Goal: Information Seeking & Learning: Find specific fact

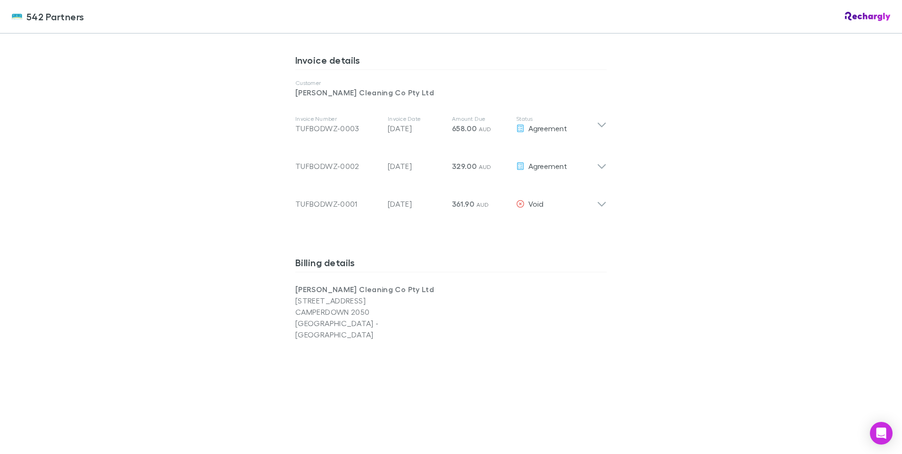
scroll to position [378, 0]
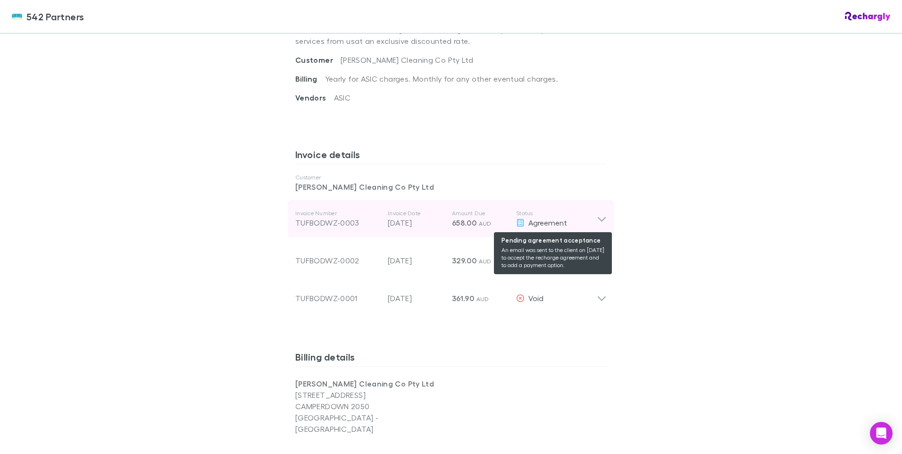
click at [549, 220] on span "Agreement" at bounding box center [548, 222] width 39 height 9
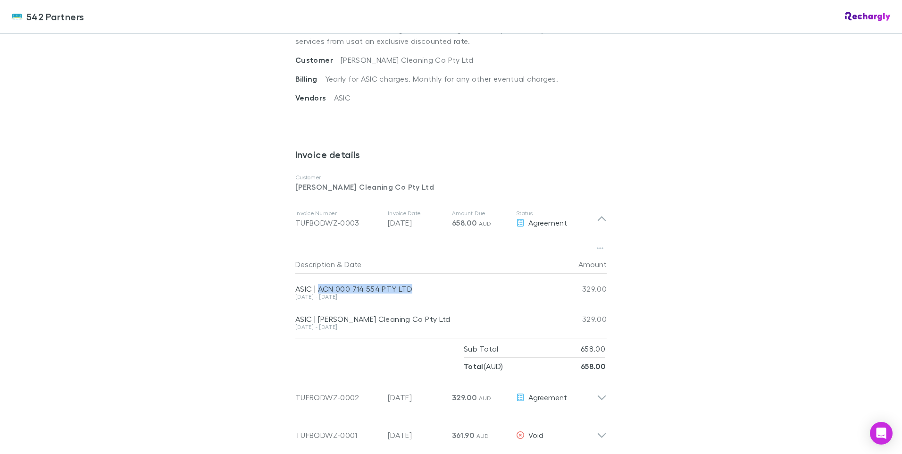
drag, startPoint x: 409, startPoint y: 287, endPoint x: 315, endPoint y: 287, distance: 93.9
click at [315, 287] on div "ASIC | ACN 000 714 554 PTY LTD" at bounding box center [422, 288] width 255 height 9
copy div "ACN 000 714 554 PTY LTD"
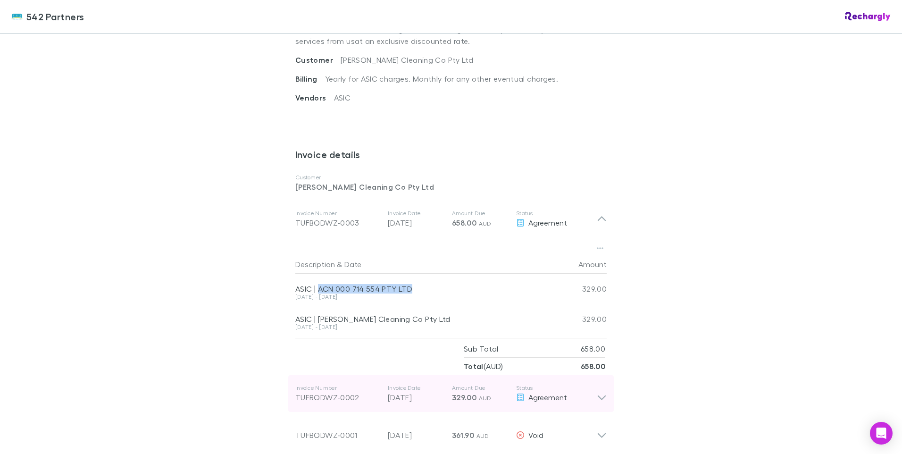
click at [599, 399] on icon at bounding box center [602, 398] width 8 height 5
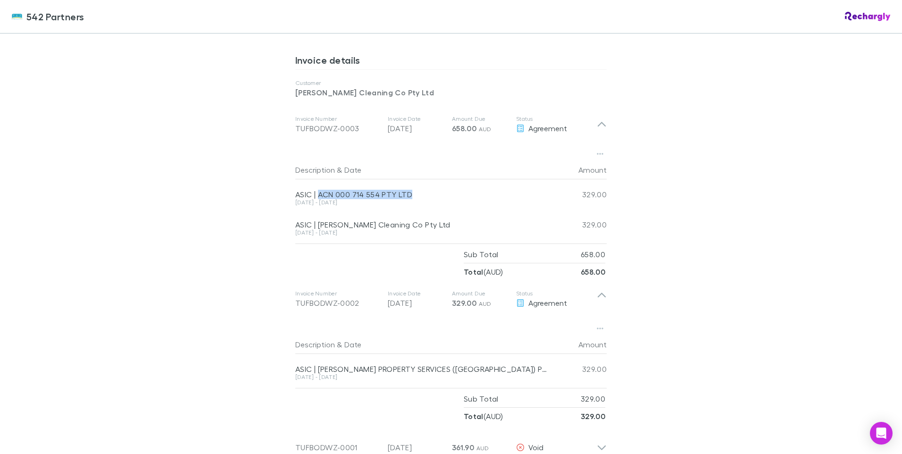
scroll to position [566, 0]
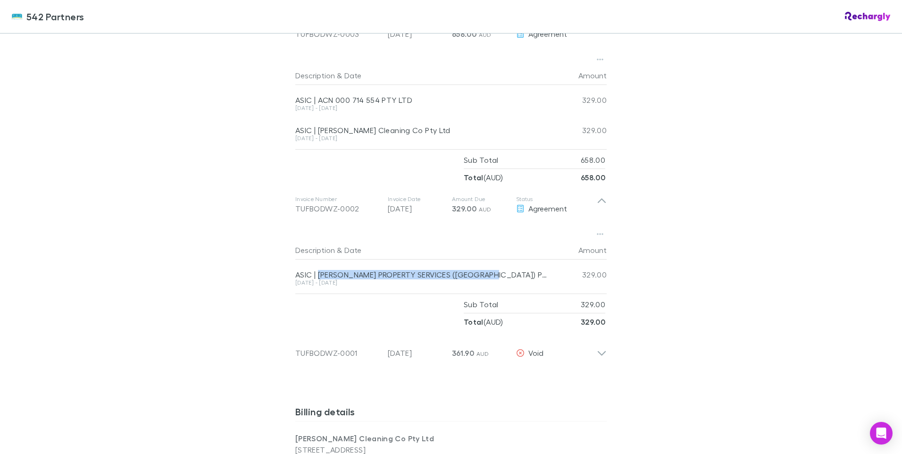
drag, startPoint x: 493, startPoint y: 273, endPoint x: 315, endPoint y: 270, distance: 177.5
click at [315, 270] on div "ASIC | [PERSON_NAME] PROPERTY SERVICES ([GEOGRAPHIC_DATA]) PTY LIMITED" at bounding box center [422, 274] width 255 height 9
copy div "[PERSON_NAME] PROPERTY SERVICES ([GEOGRAPHIC_DATA]) PTY LIMITED"
